Goal: Find specific page/section: Locate a particular part of the current website

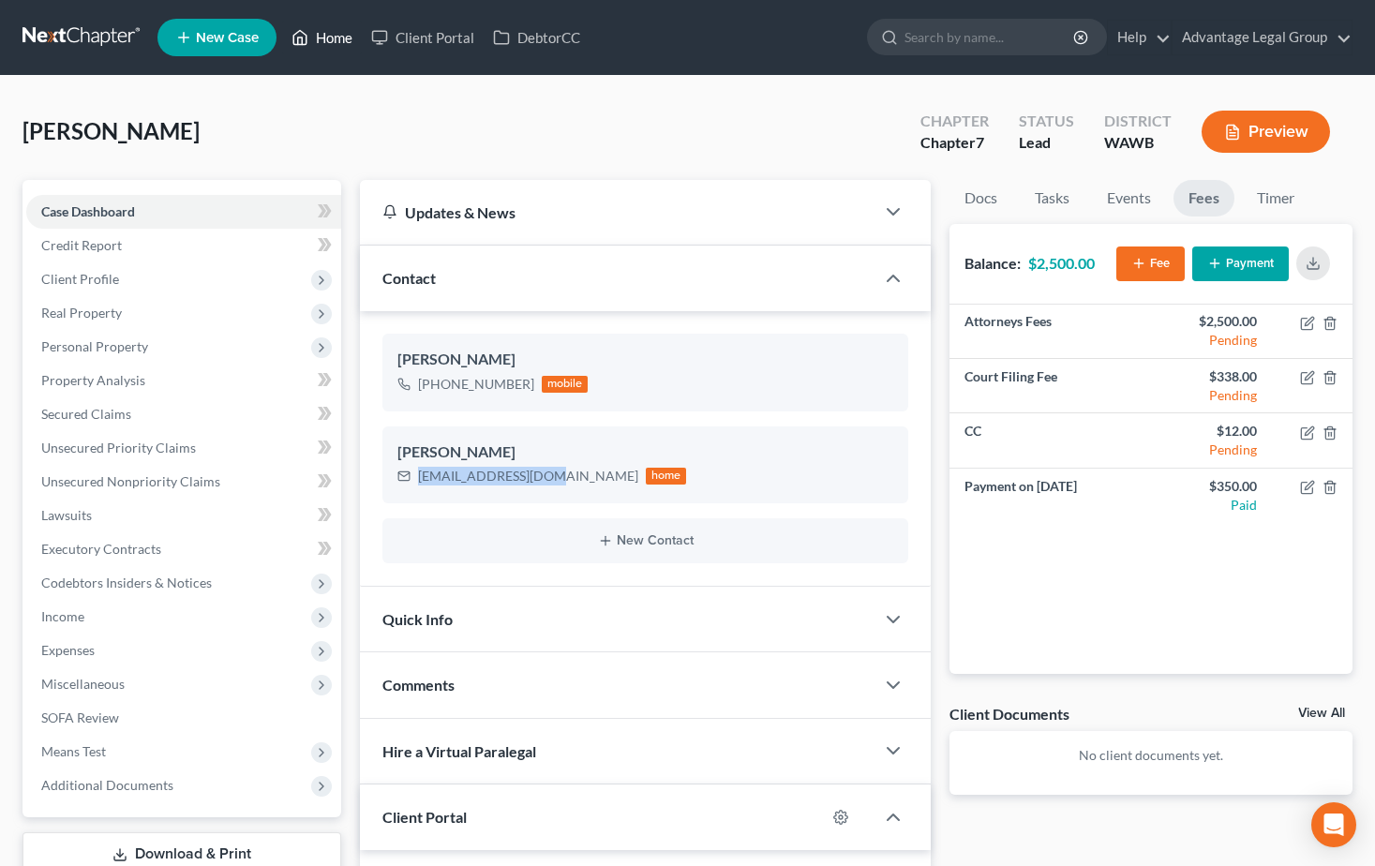
click at [343, 36] on link "Home" at bounding box center [322, 38] width 80 height 34
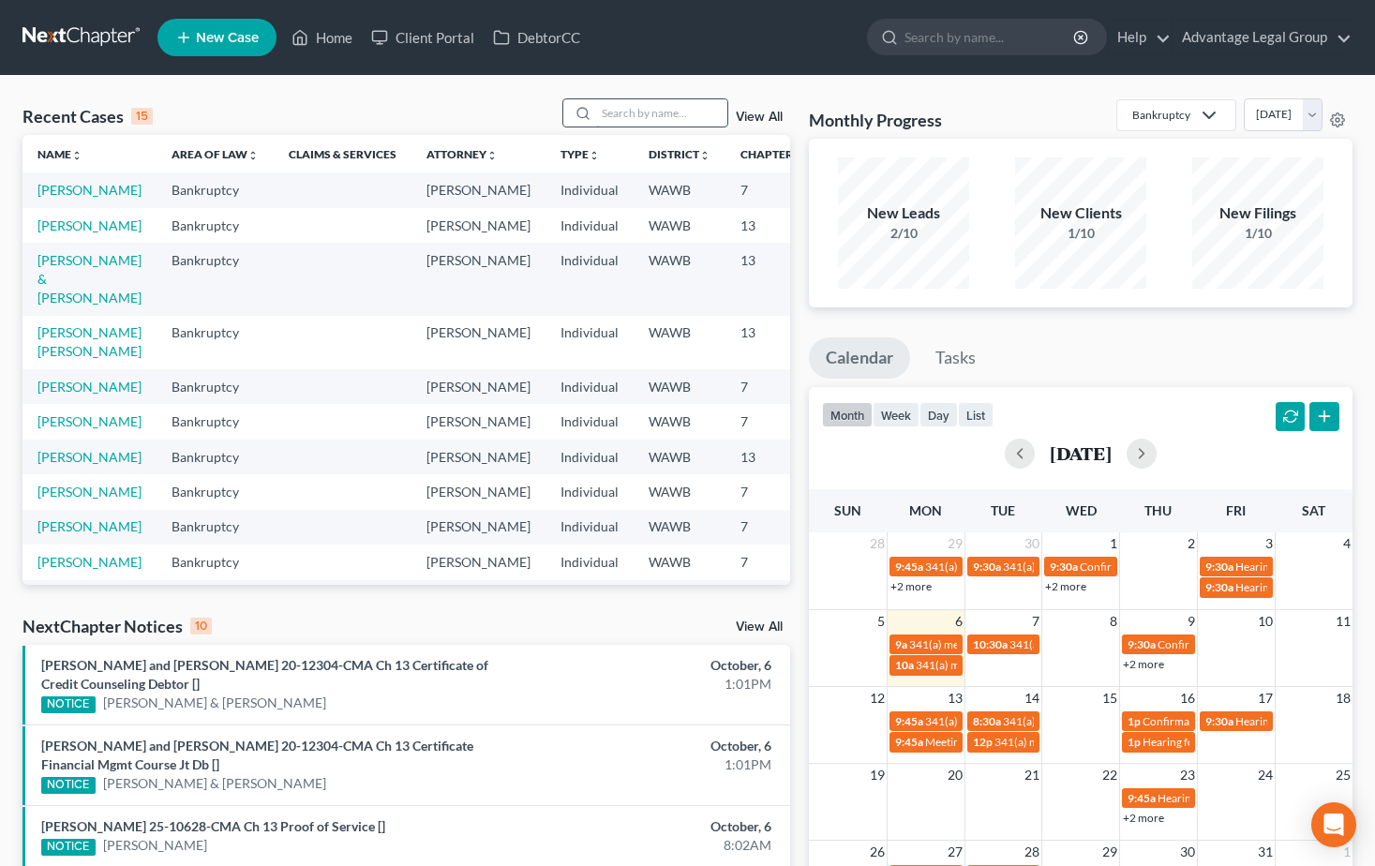
click at [647, 119] on input "search" at bounding box center [661, 112] width 131 height 27
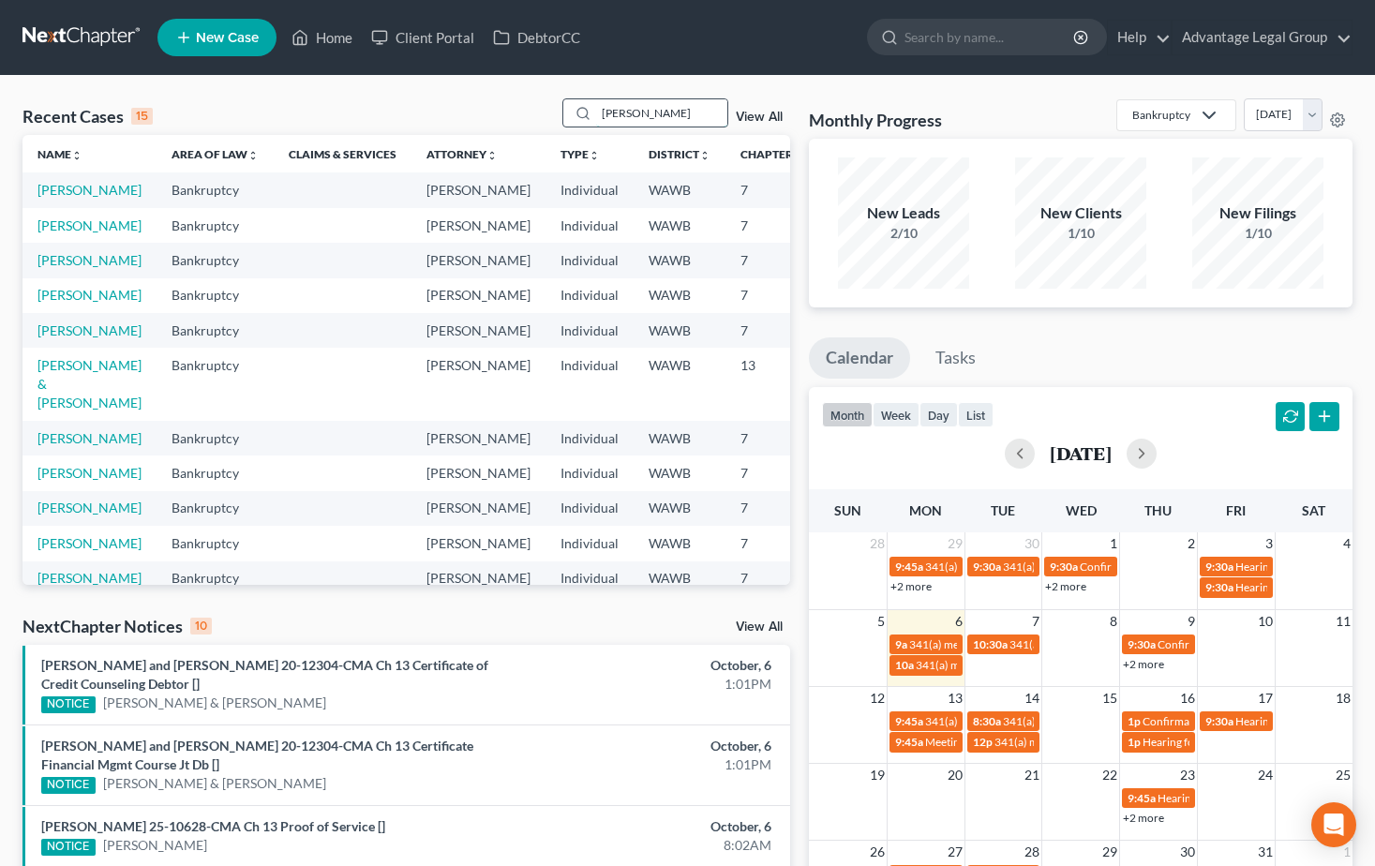
type input "[PERSON_NAME]"
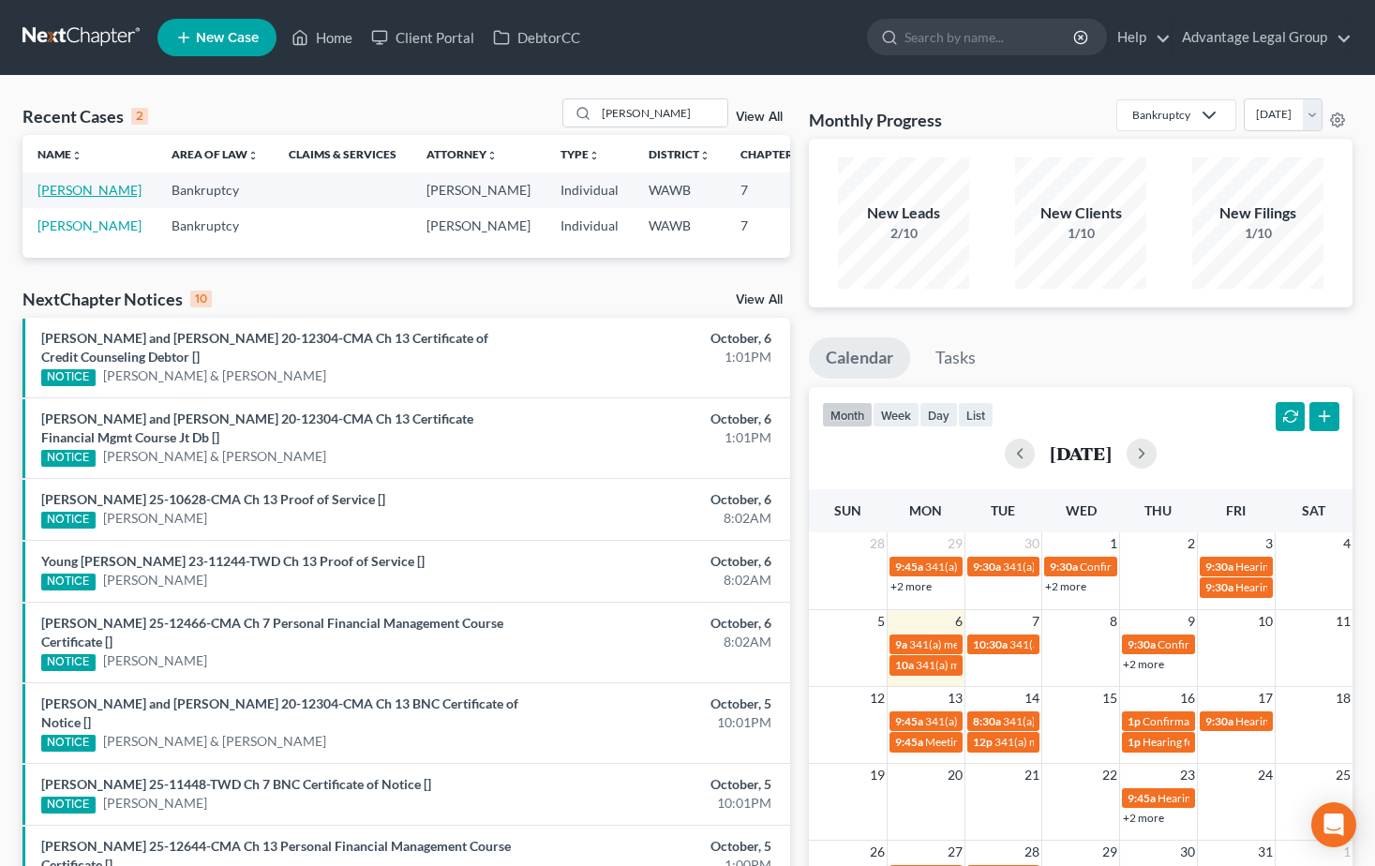
click at [52, 188] on link "[PERSON_NAME]" at bounding box center [89, 190] width 104 height 16
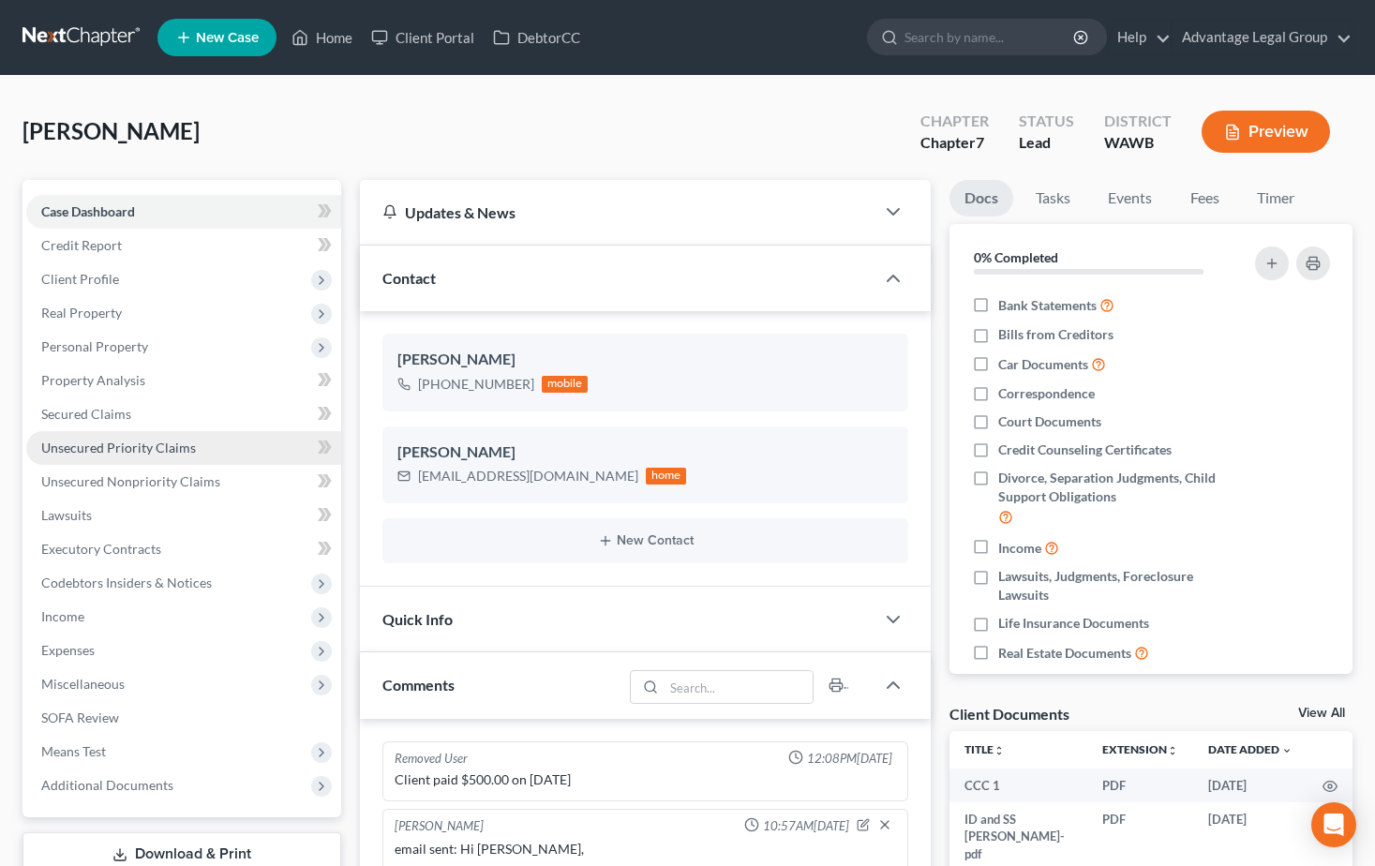
scroll to position [351, 0]
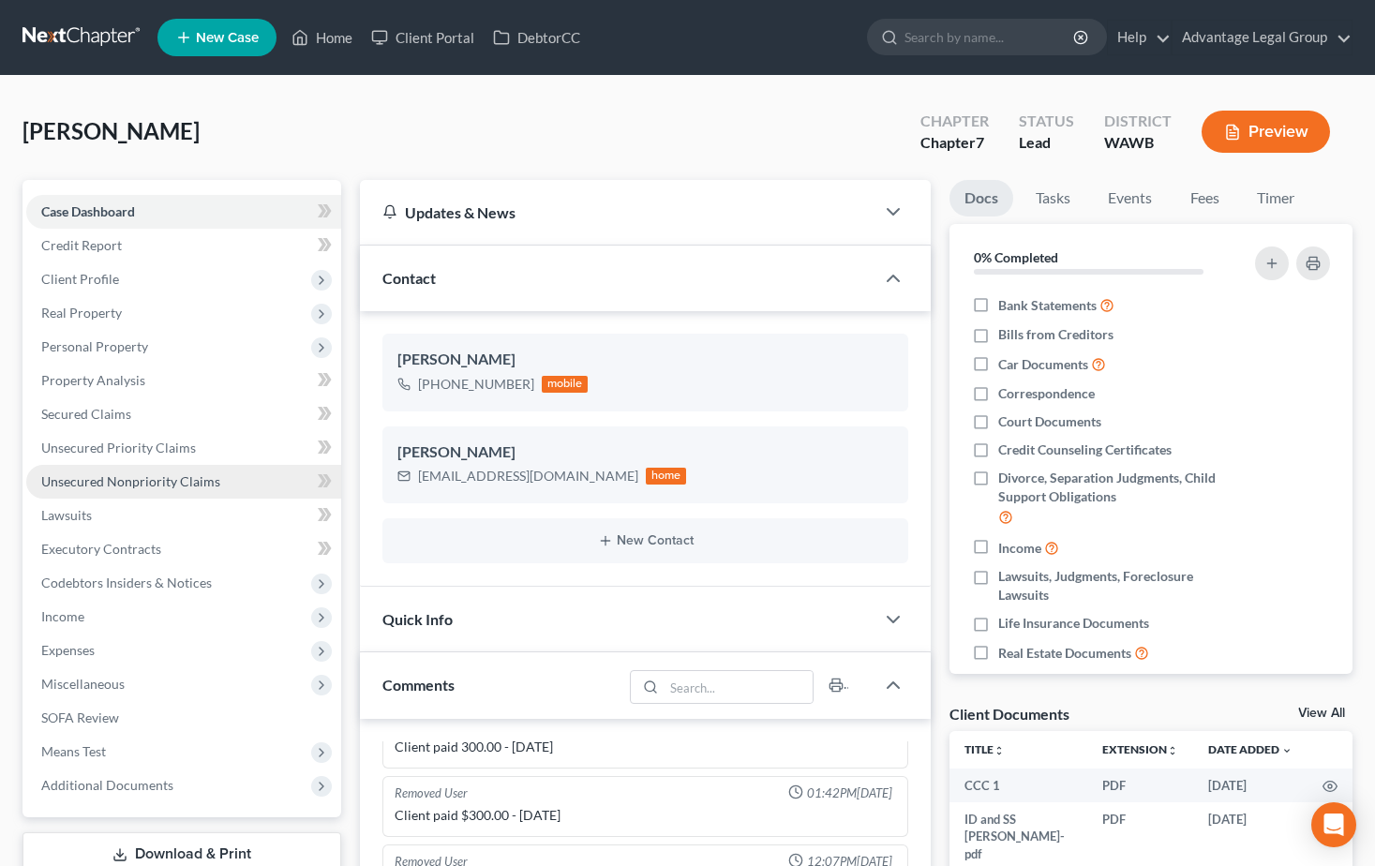
click at [136, 484] on span "Unsecured Nonpriority Claims" at bounding box center [130, 481] width 179 height 16
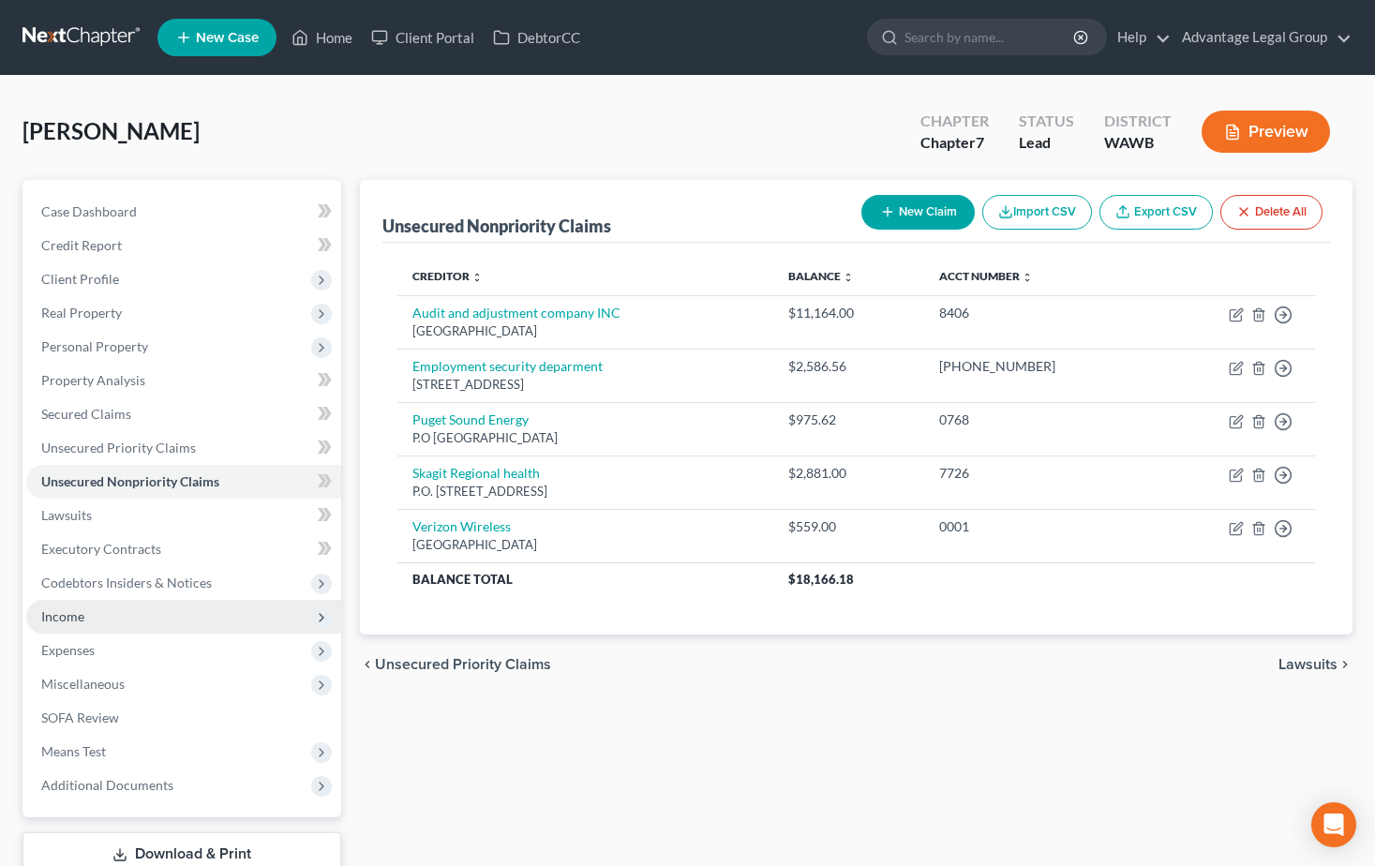
click at [67, 611] on span "Income" at bounding box center [62, 616] width 43 height 16
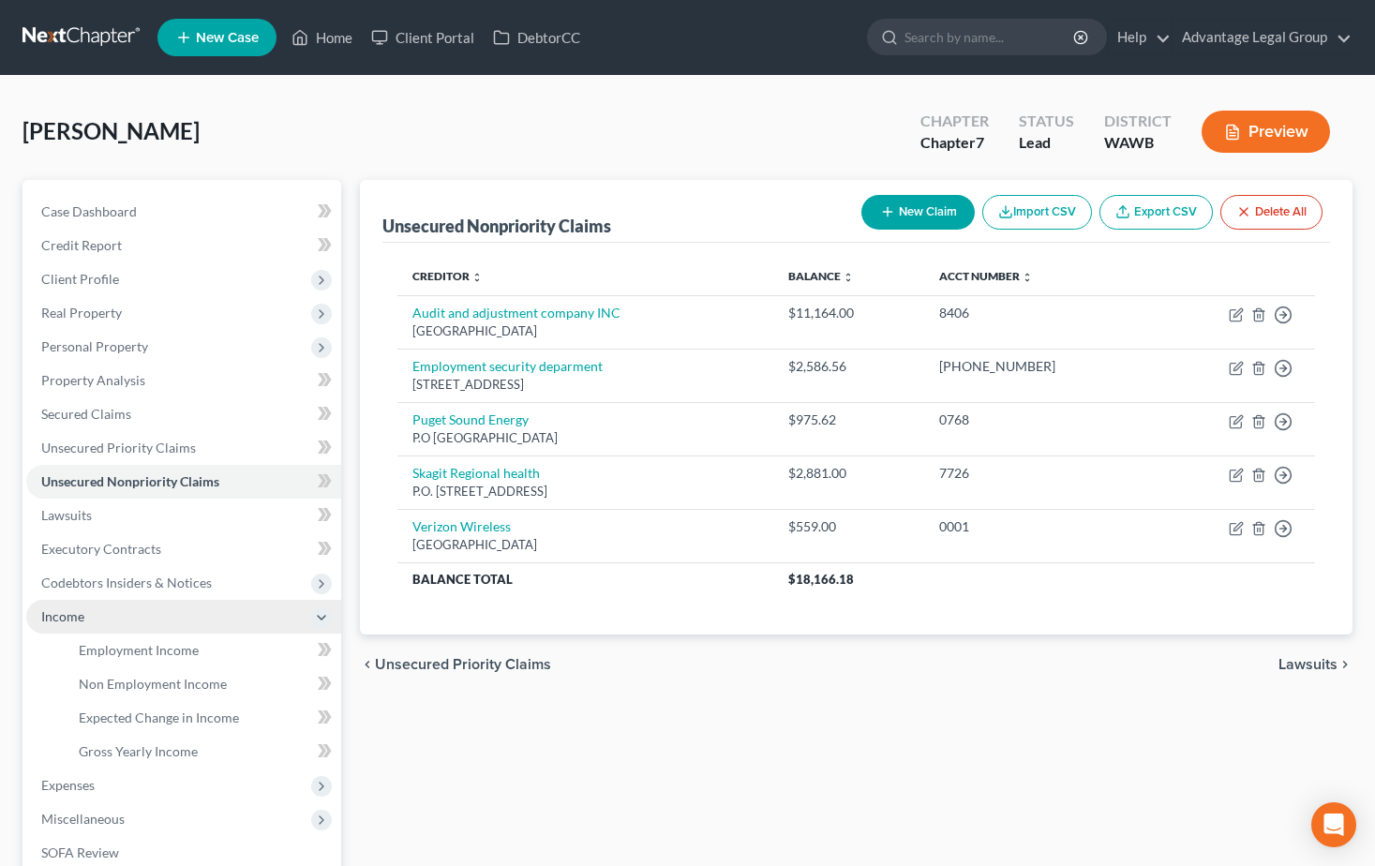
click at [67, 611] on span "Income" at bounding box center [62, 616] width 43 height 16
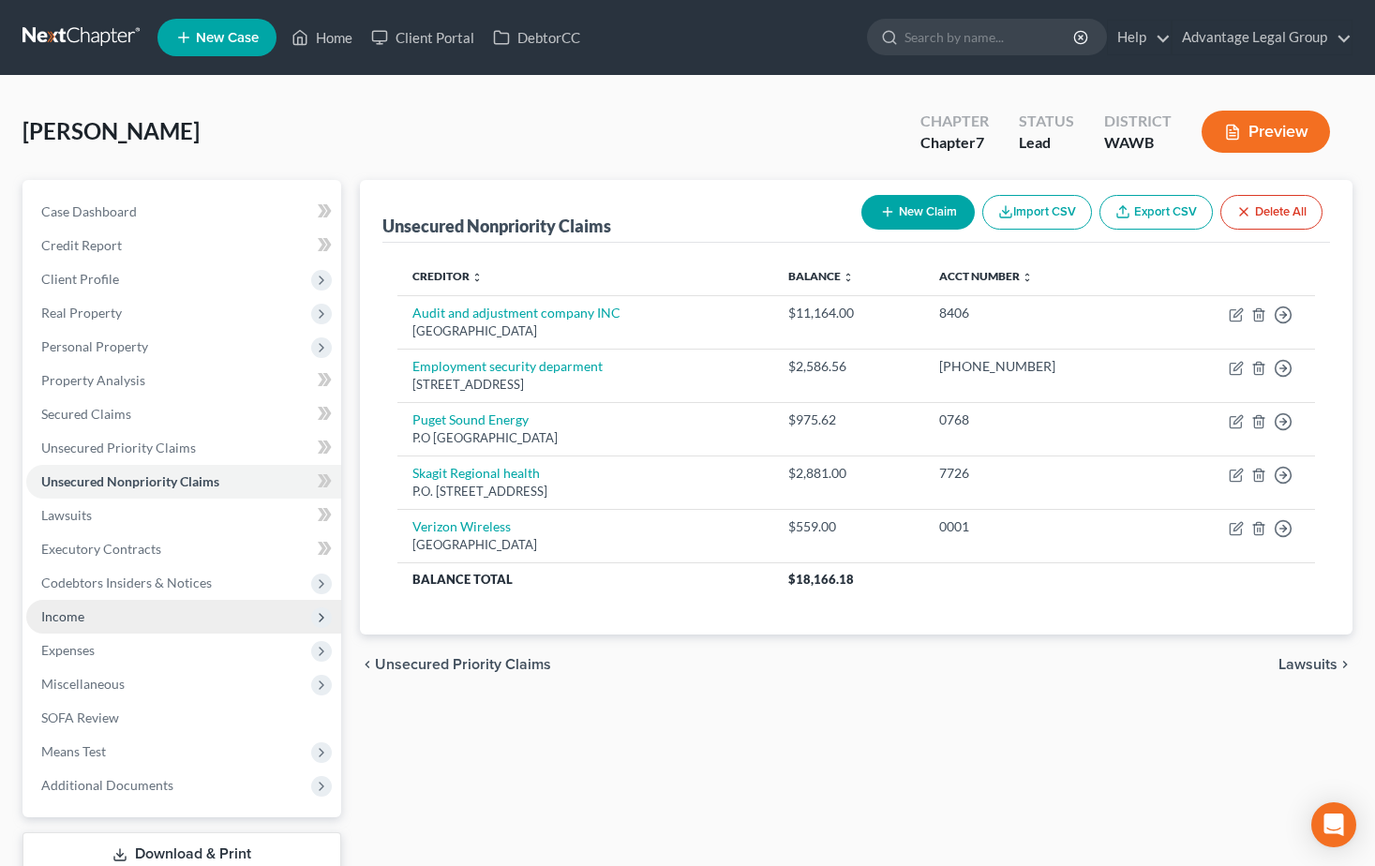
click at [71, 619] on span "Income" at bounding box center [62, 616] width 43 height 16
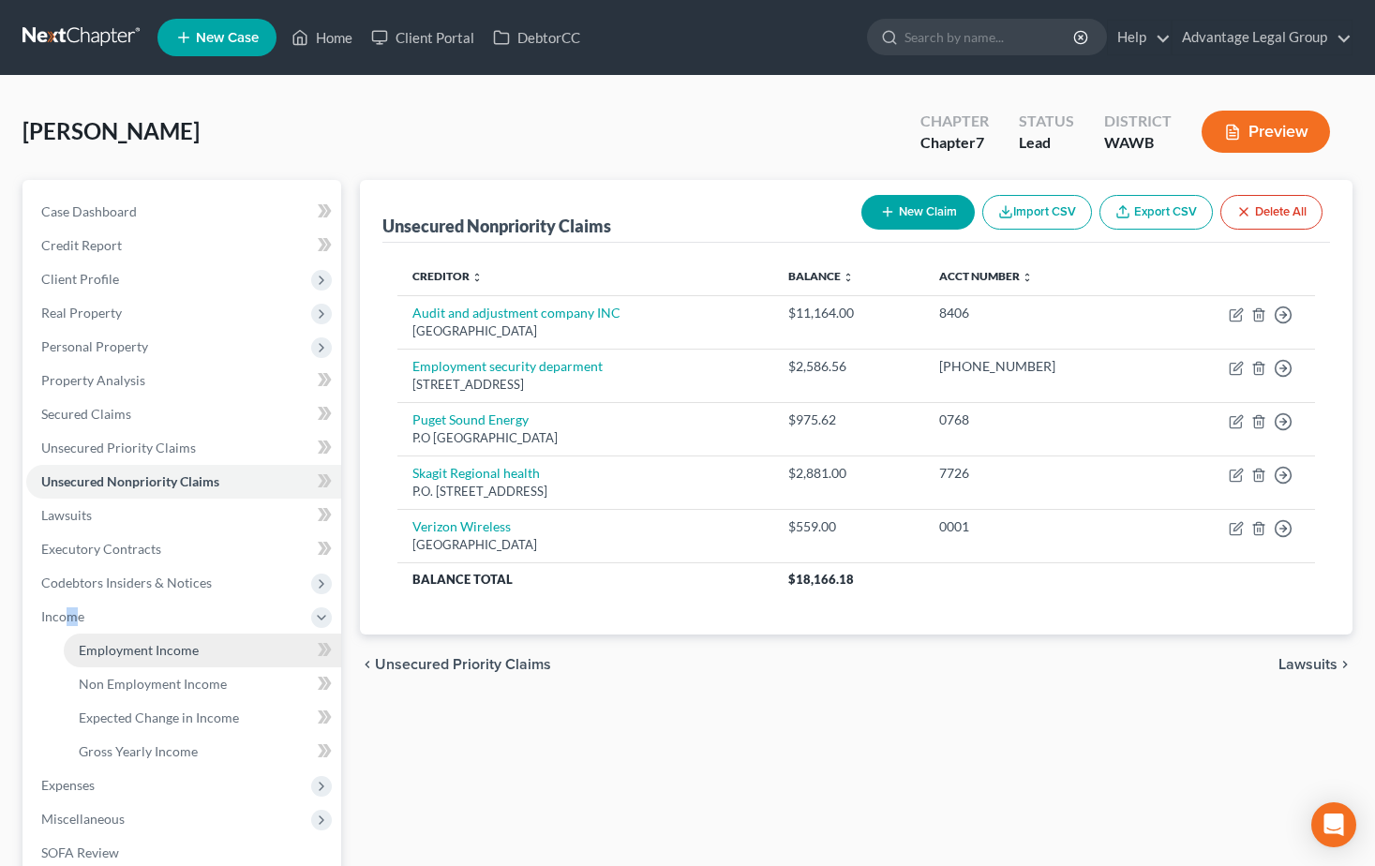
drag, startPoint x: 71, startPoint y: 619, endPoint x: 114, endPoint y: 652, distance: 54.7
click at [114, 652] on span "Employment Income" at bounding box center [139, 650] width 120 height 16
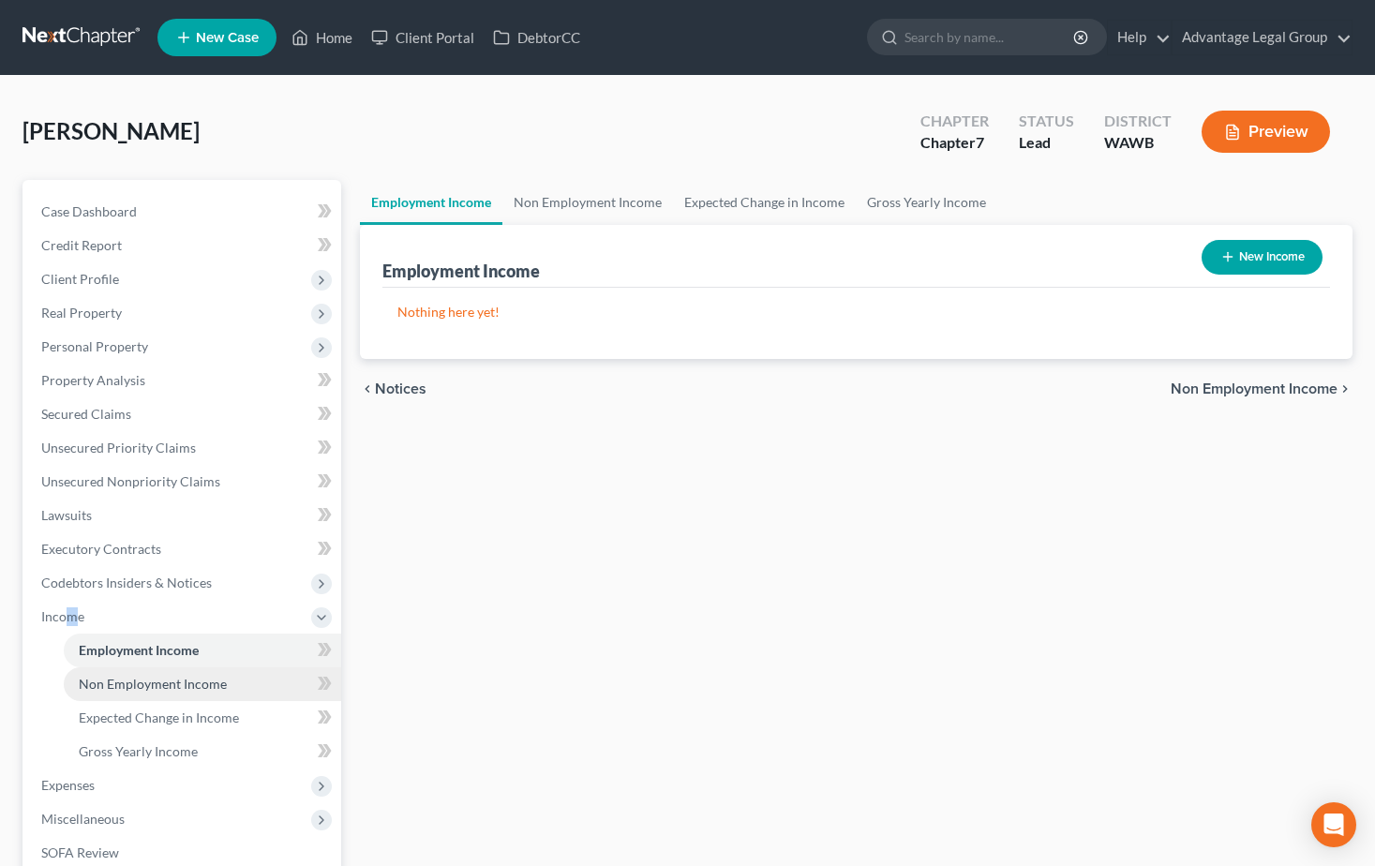
click at [110, 685] on span "Non Employment Income" at bounding box center [153, 684] width 148 height 16
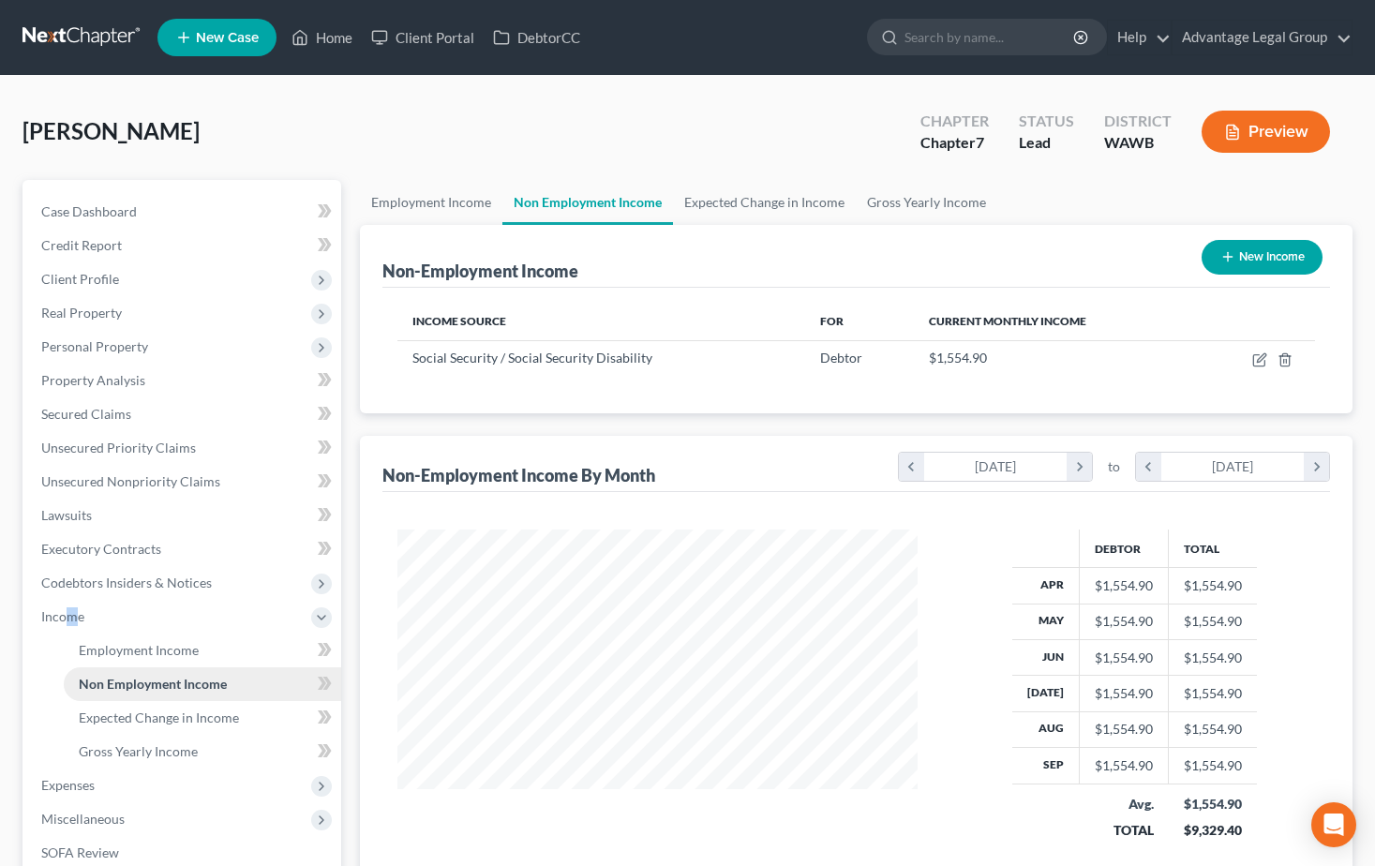
scroll to position [336, 557]
click at [122, 653] on span "Employment Income" at bounding box center [139, 650] width 120 height 16
